Goal: Find specific page/section: Find specific page/section

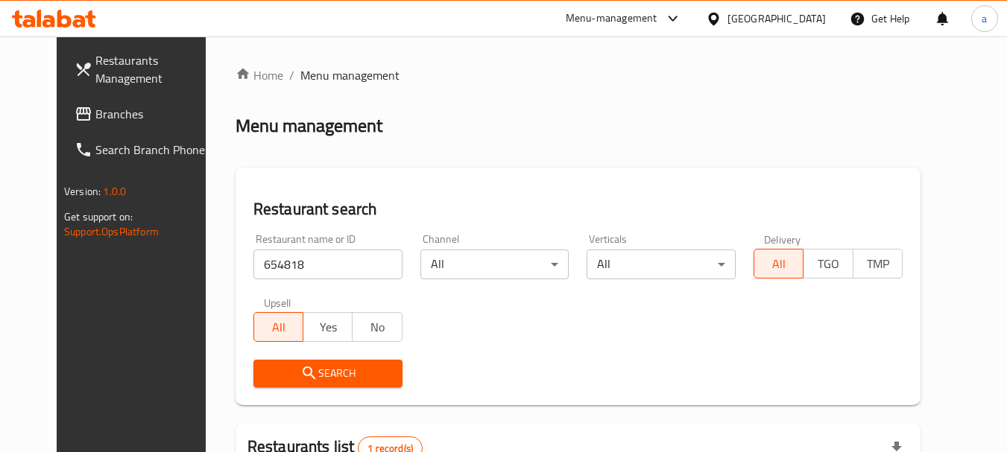
scroll to position [200, 0]
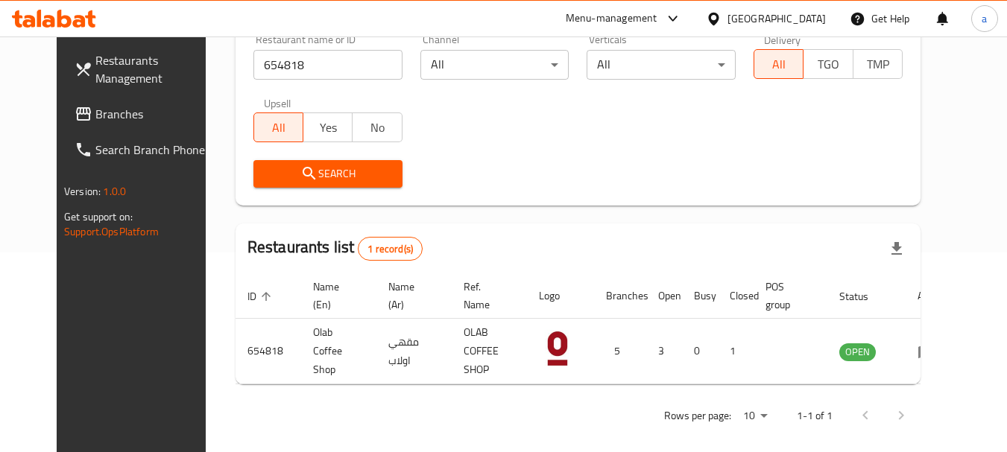
click at [95, 107] on span "Branches" at bounding box center [154, 114] width 118 height 18
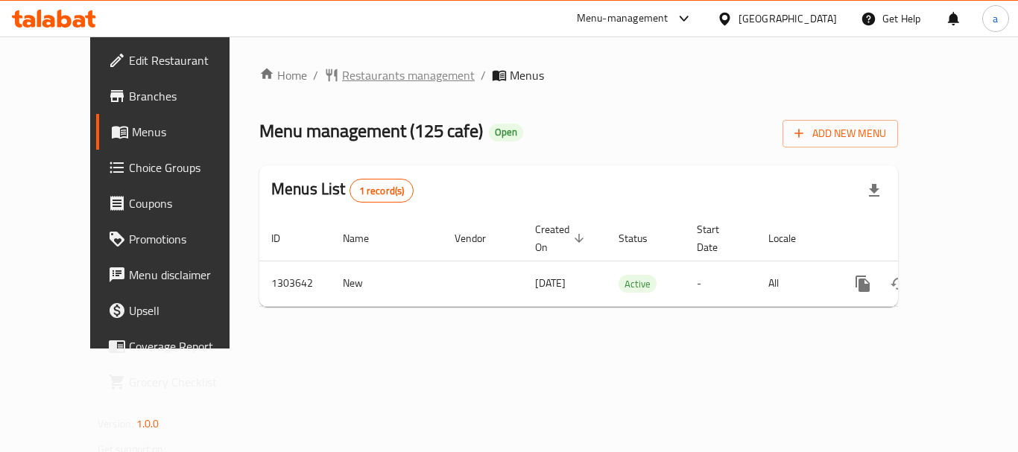
click at [358, 71] on span "Restaurants management" at bounding box center [408, 75] width 133 height 18
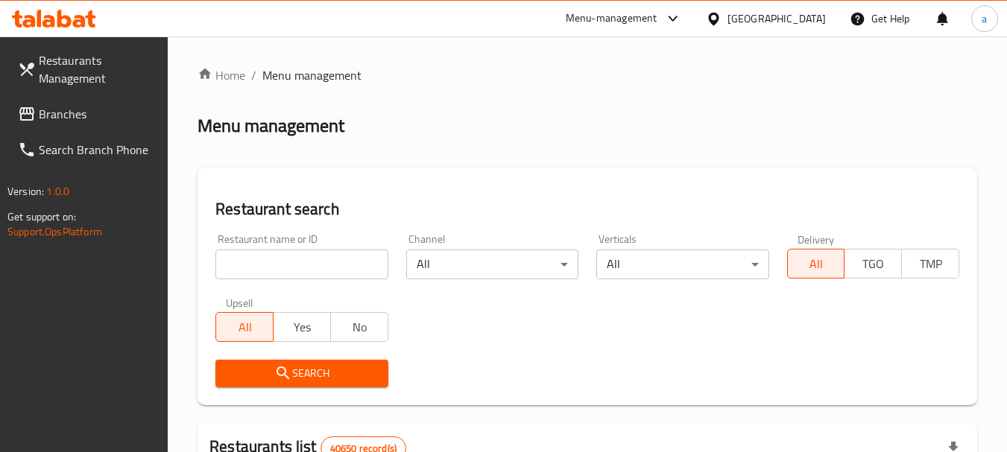
click at [315, 265] on input "search" at bounding box center [301, 265] width 172 height 30
paste input "702882"
type input "702882"
click at [317, 370] on span "Search" at bounding box center [301, 373] width 148 height 19
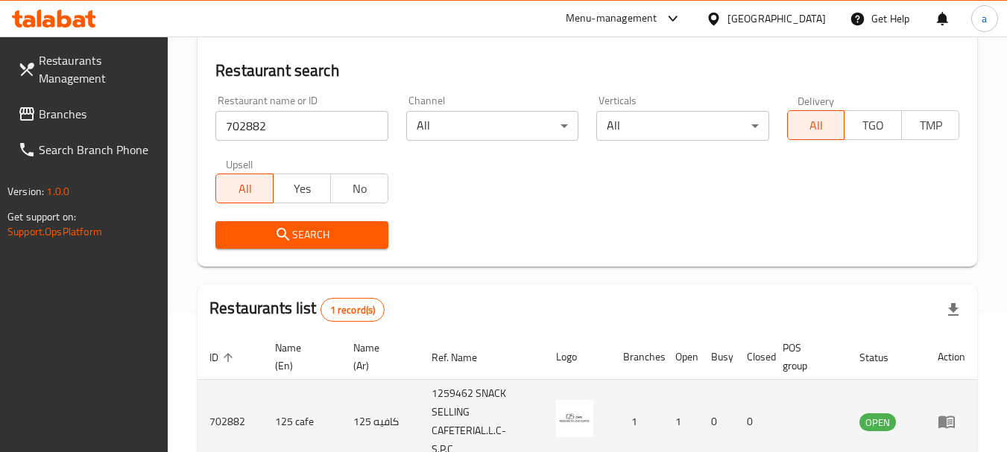
scroll to position [212, 0]
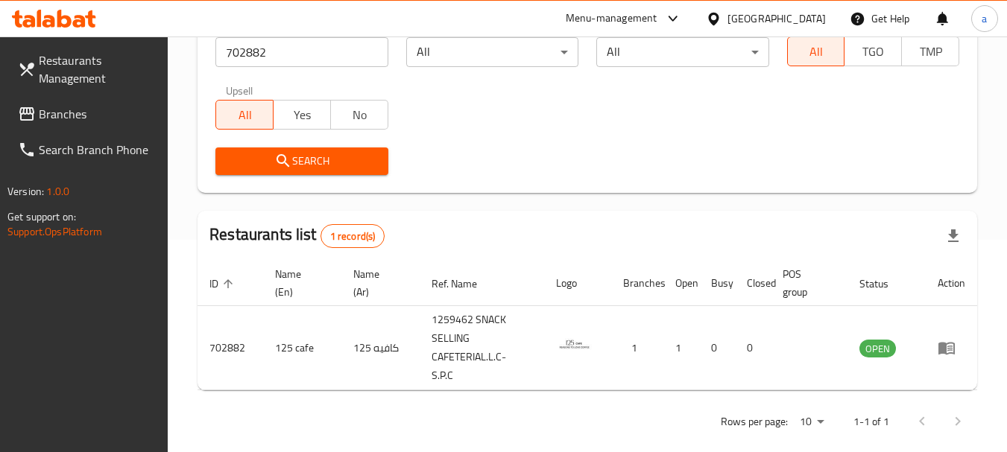
click at [89, 103] on link "Branches" at bounding box center [87, 114] width 162 height 36
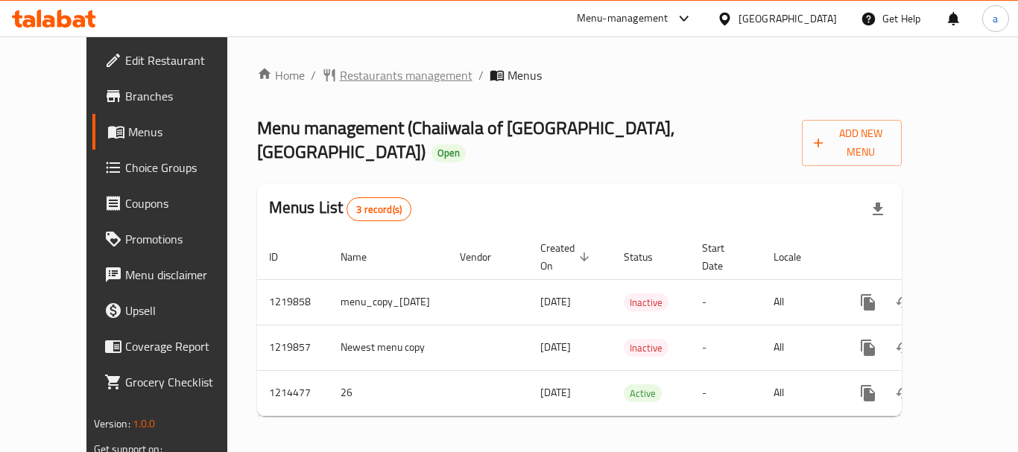
click at [340, 77] on span "Restaurants management" at bounding box center [406, 75] width 133 height 18
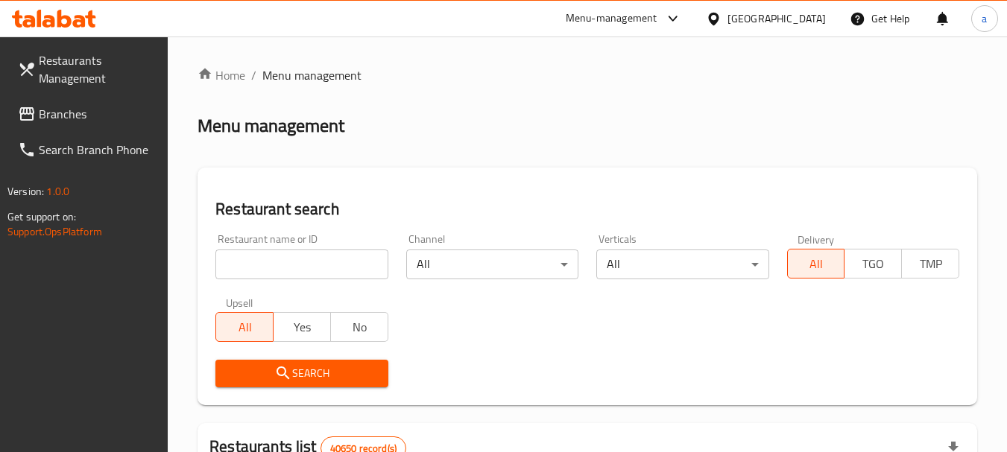
drag, startPoint x: 291, startPoint y: 267, endPoint x: 289, endPoint y: 282, distance: 15.1
click at [291, 267] on input "search" at bounding box center [301, 265] width 172 height 30
paste input "672158"
type input "672158"
click at [304, 361] on button "Search" at bounding box center [301, 374] width 172 height 28
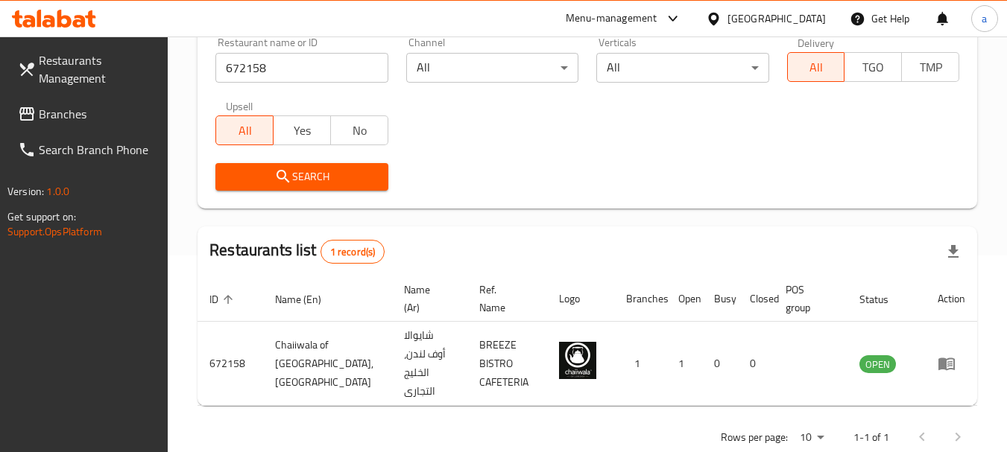
scroll to position [212, 0]
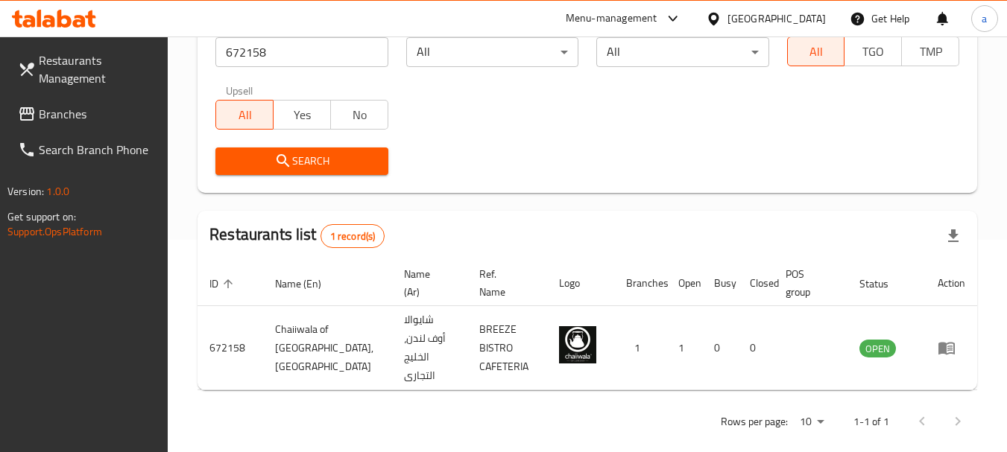
click at [74, 111] on span "Branches" at bounding box center [98, 114] width 118 height 18
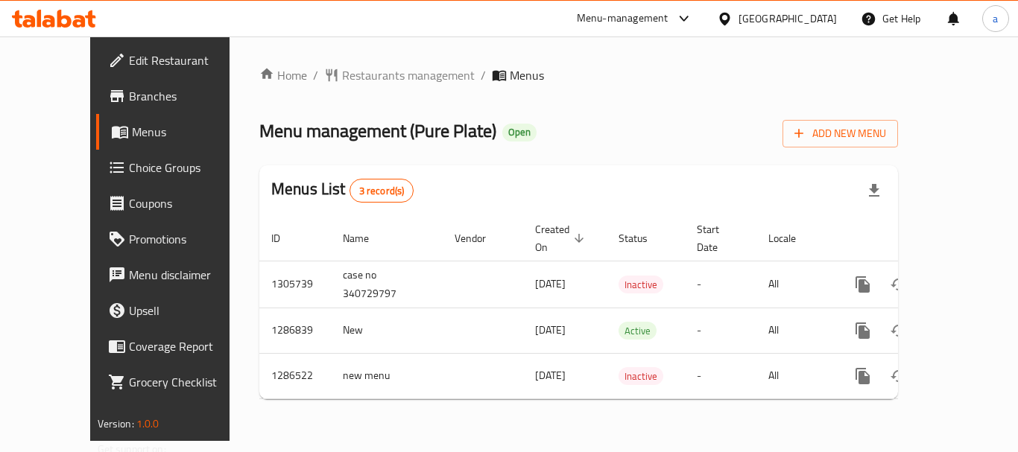
click at [768, 18] on div "[GEOGRAPHIC_DATA]" at bounding box center [787, 18] width 98 height 16
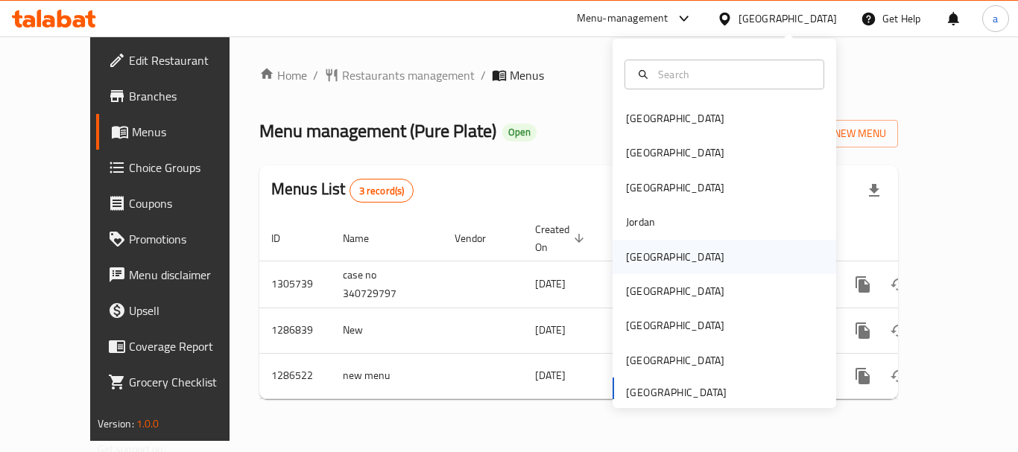
click at [664, 255] on div "[GEOGRAPHIC_DATA]" at bounding box center [724, 257] width 224 height 34
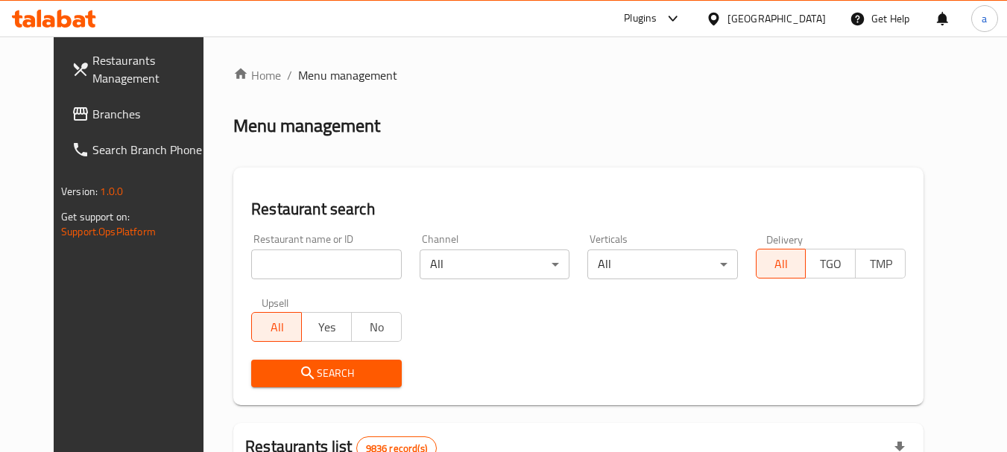
click at [95, 107] on span "Branches" at bounding box center [151, 114] width 118 height 18
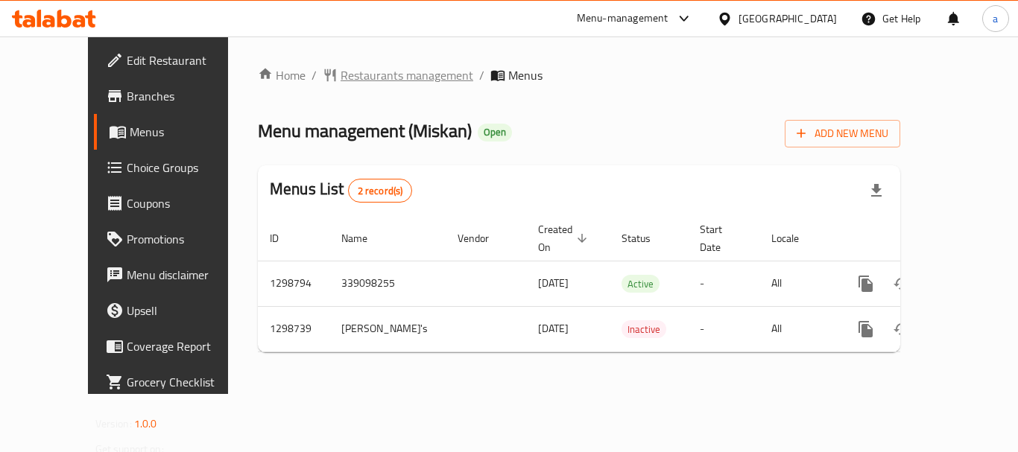
click at [361, 77] on span "Restaurants management" at bounding box center [406, 75] width 133 height 18
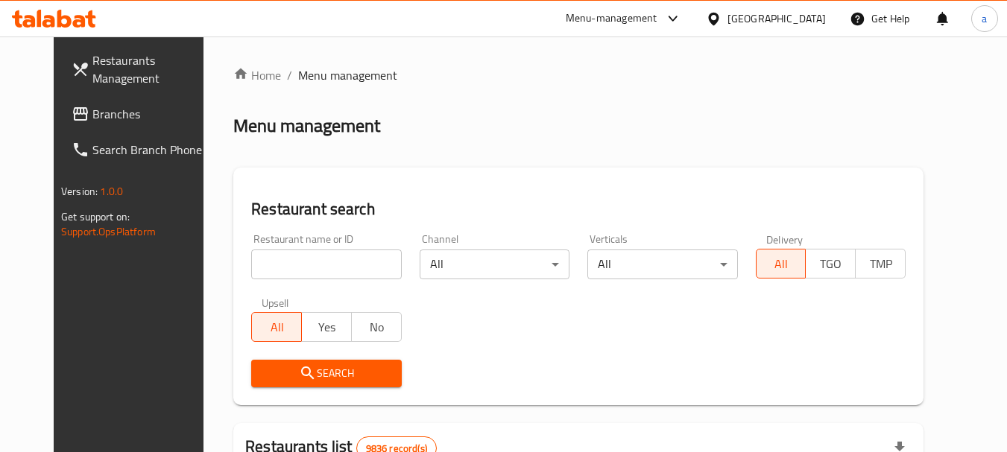
click at [308, 263] on input "search" at bounding box center [326, 265] width 150 height 30
paste input "701072"
type input "701072"
click at [320, 376] on span "Search" at bounding box center [326, 373] width 126 height 19
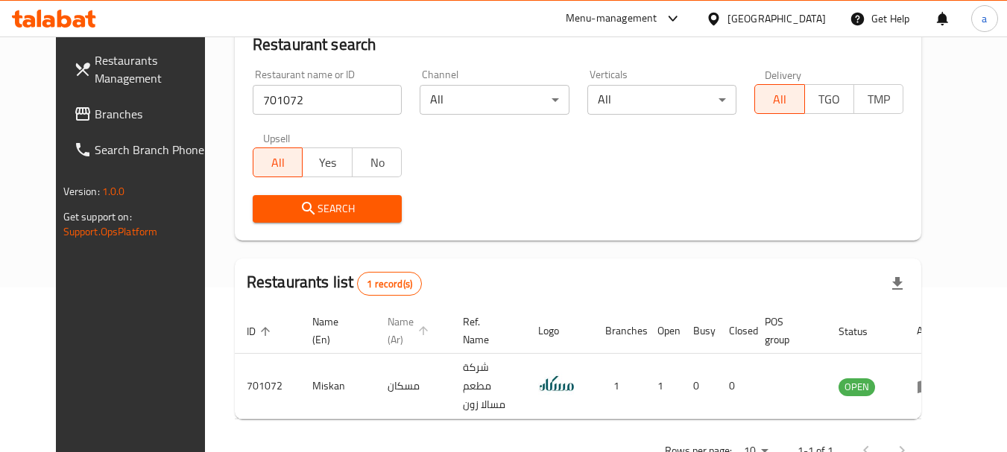
scroll to position [200, 0]
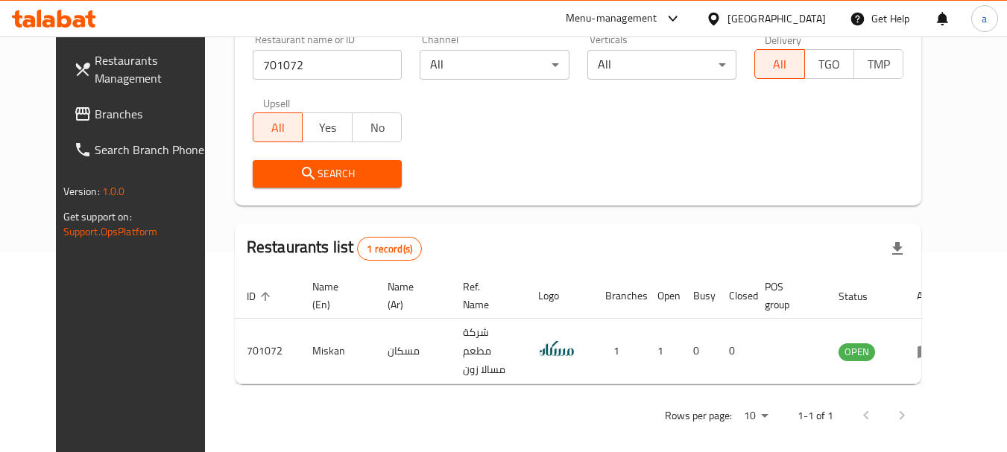
click at [721, 16] on icon at bounding box center [714, 19] width 16 height 16
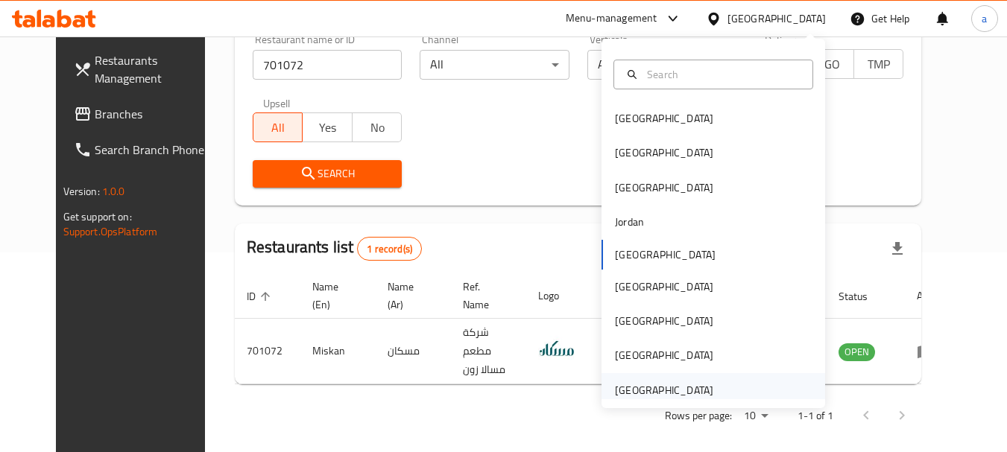
click at [636, 377] on div "[GEOGRAPHIC_DATA]" at bounding box center [664, 390] width 122 height 34
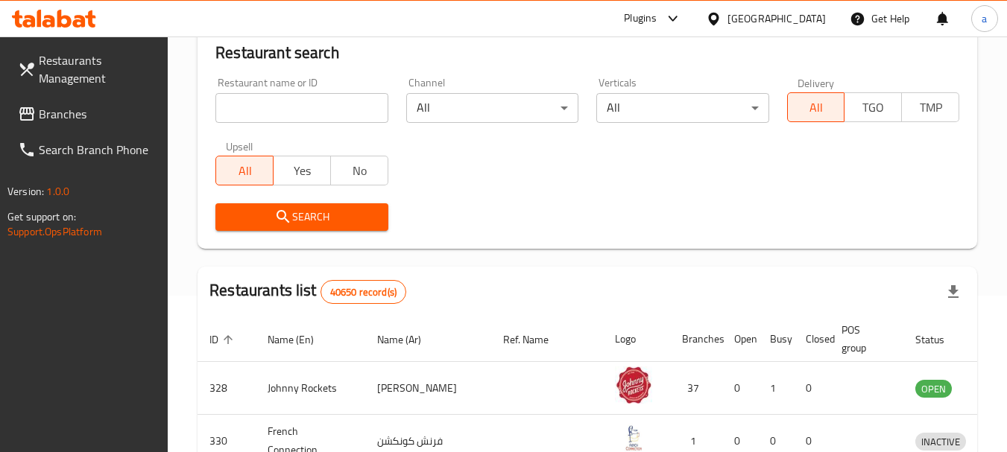
scroll to position [200, 0]
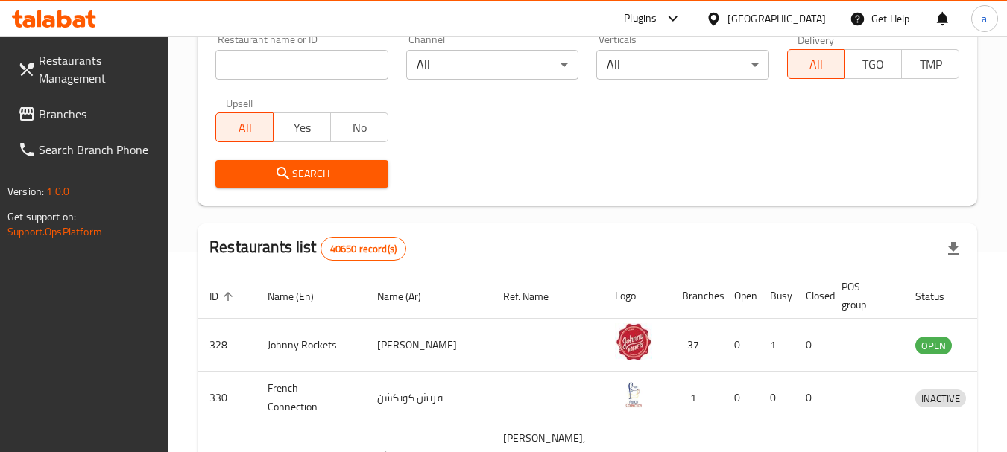
click at [45, 118] on span "Branches" at bounding box center [98, 114] width 118 height 18
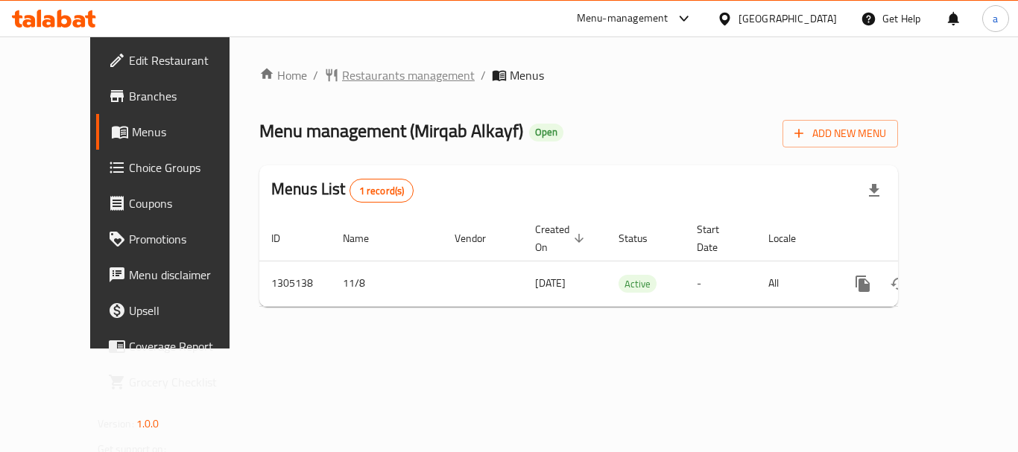
click at [350, 84] on span "Restaurants management" at bounding box center [408, 75] width 133 height 18
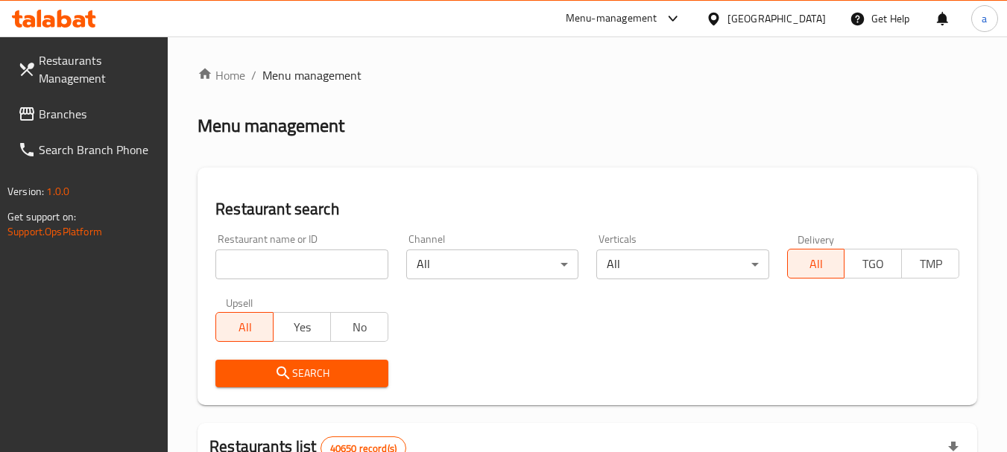
click at [313, 267] on input "search" at bounding box center [301, 265] width 172 height 30
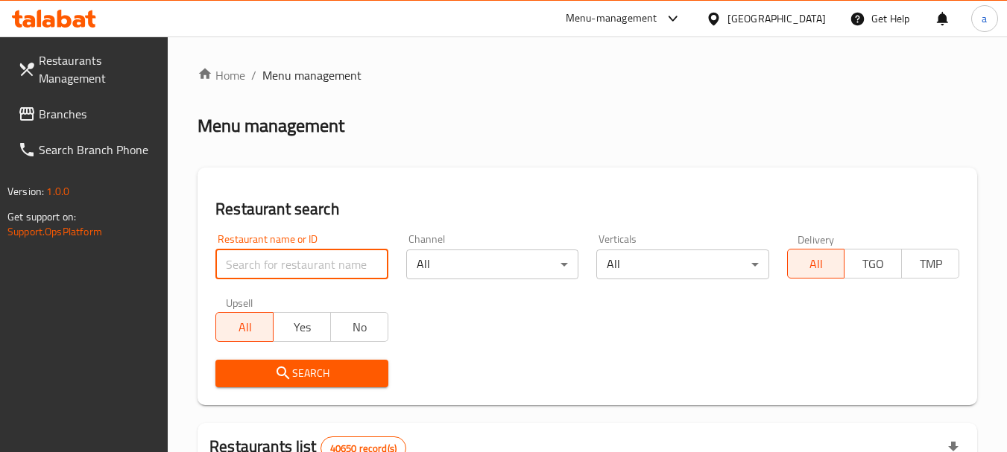
paste input "703553"
type input "703553"
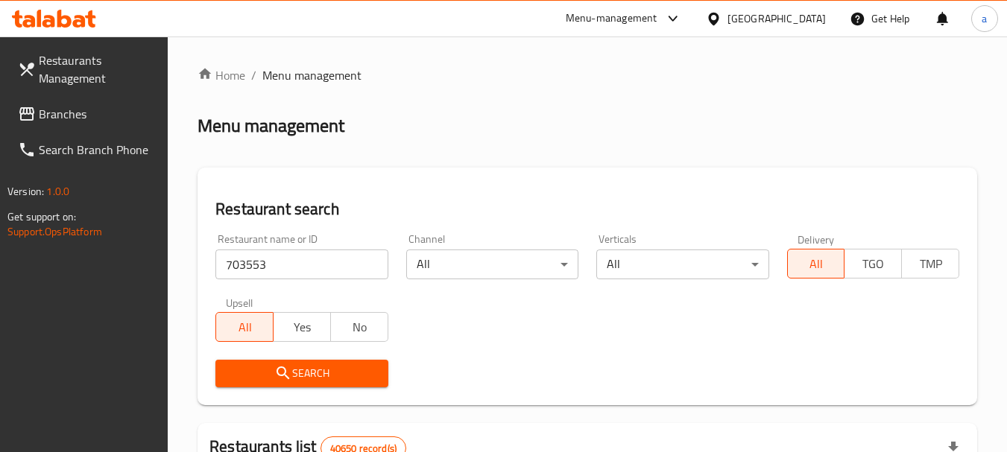
click at [314, 361] on button "Search" at bounding box center [301, 374] width 172 height 28
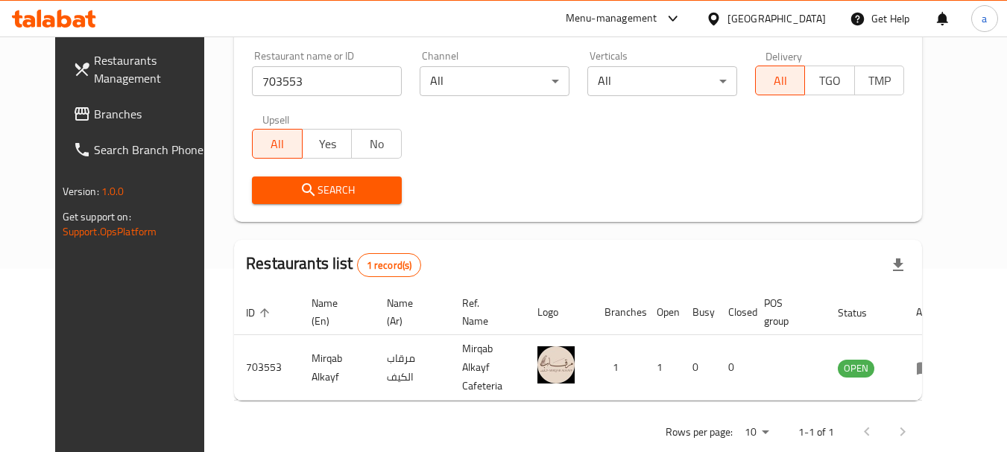
scroll to position [200, 0]
